Goal: Use online tool/utility: Utilize a website feature to perform a specific function

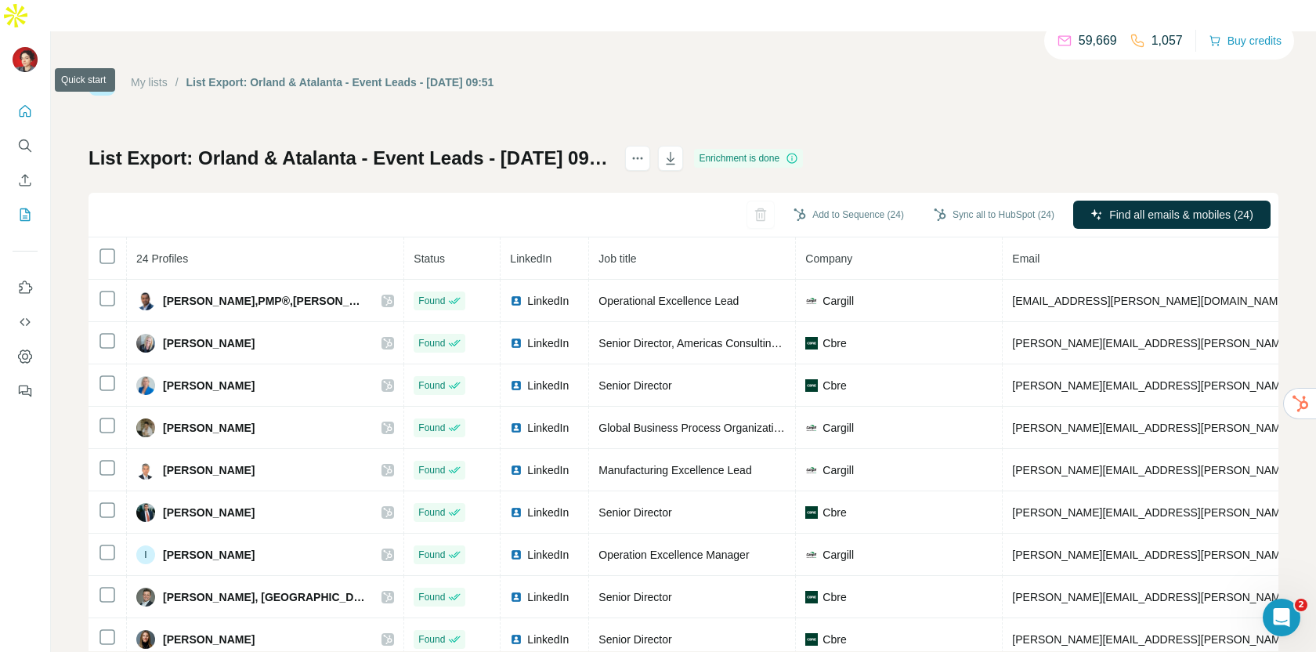
click at [31, 103] on icon "Quick start" at bounding box center [25, 111] width 16 height 16
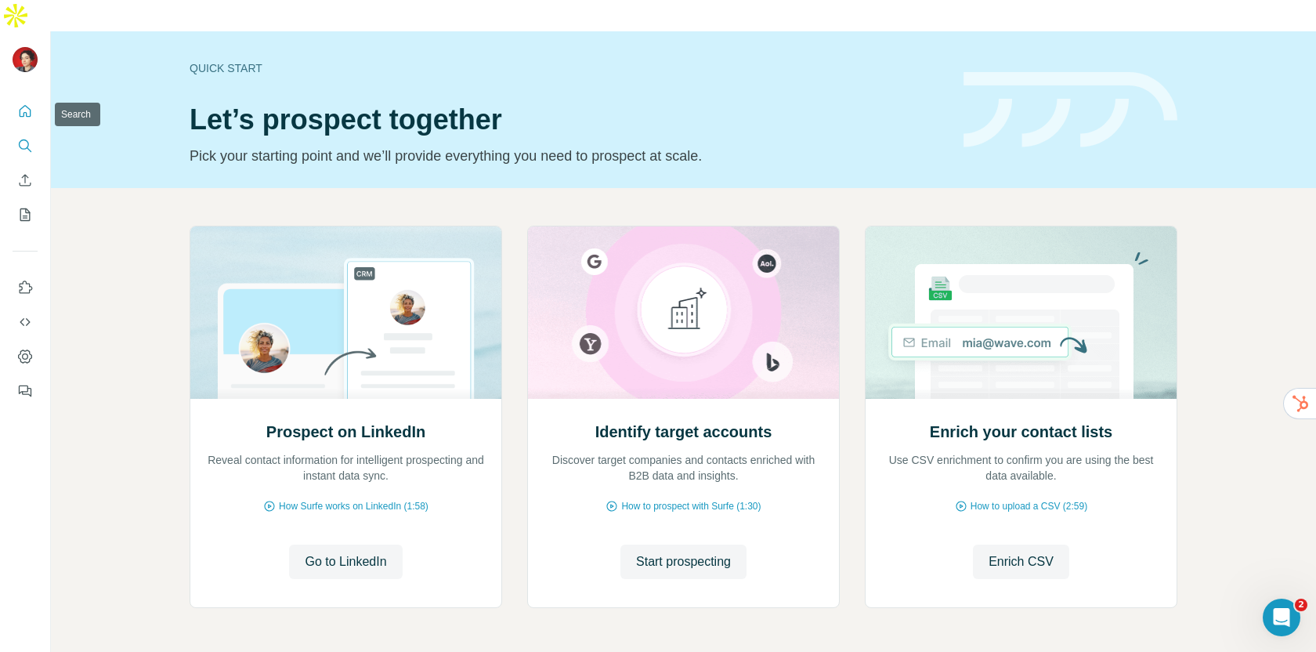
click at [24, 138] on icon "Search" at bounding box center [25, 146] width 16 height 16
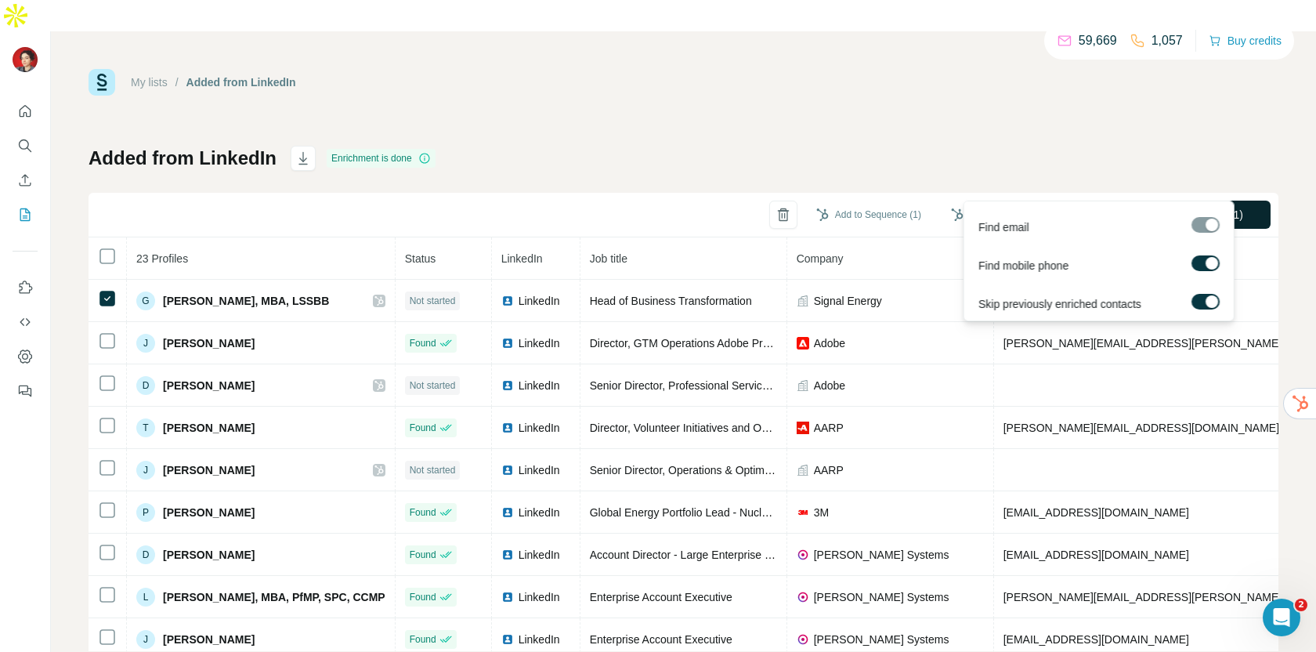
click at [1119, 207] on span "Find emails & mobiles (1)" at bounding box center [1181, 215] width 124 height 16
